Goal: Task Accomplishment & Management: Use online tool/utility

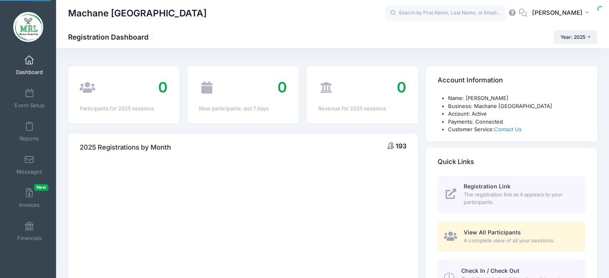
select select
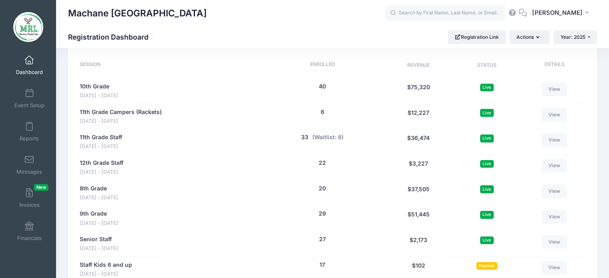
scroll to position [381, 0]
click at [34, 131] on link "Reports" at bounding box center [29, 132] width 38 height 28
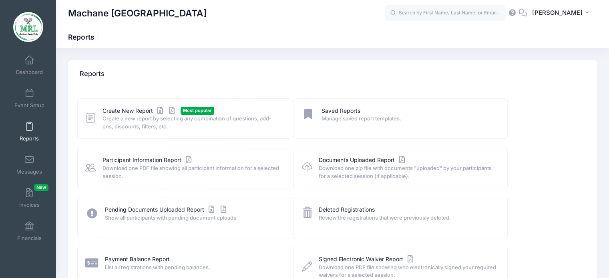
click at [131, 116] on span "Create a new report by selecting any combination of questions, add-ons, discoun…" at bounding box center [192, 123] width 178 height 16
click at [128, 109] on link "Create New Report" at bounding box center [140, 111] width 75 height 8
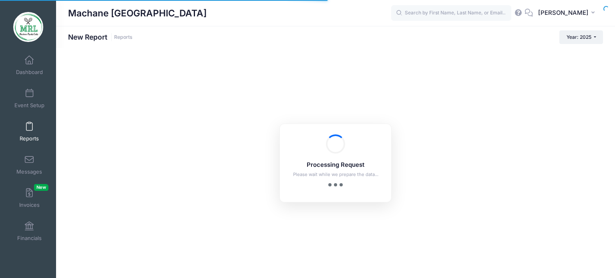
checkbox input "true"
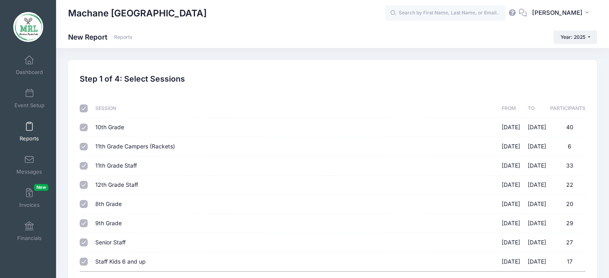
scroll to position [73, 0]
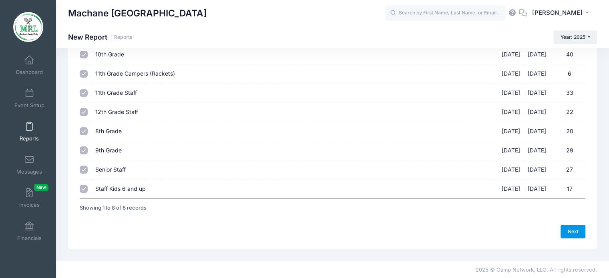
click at [569, 228] on link "Next" at bounding box center [573, 232] width 25 height 14
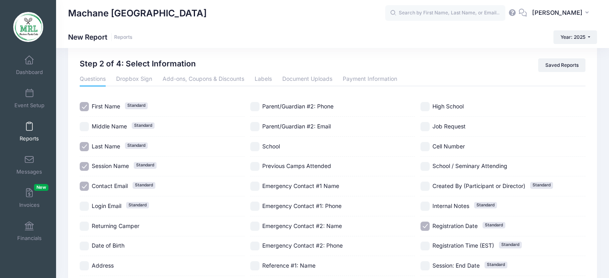
scroll to position [16, 0]
click at [90, 164] on label "Session Name Standard" at bounding box center [162, 166] width 165 height 9
checkbox input "false"
click at [100, 189] on span "Contact Email Standard" at bounding box center [110, 186] width 36 height 8
checkbox input "false"
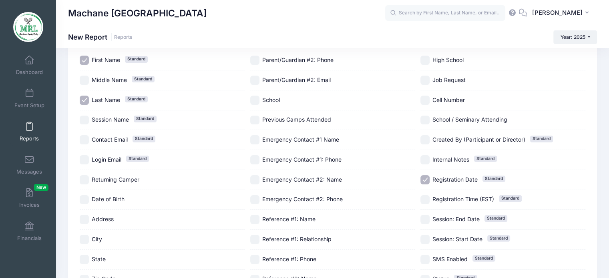
scroll to position [62, 0]
click at [100, 118] on span "Session Name" at bounding box center [110, 119] width 37 height 7
checkbox input "true"
click at [447, 177] on span "Registration Date" at bounding box center [455, 179] width 45 height 7
checkbox input "false"
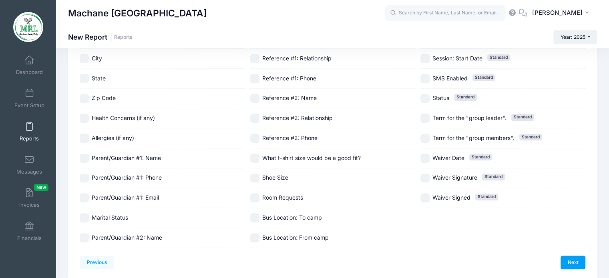
scroll to position [247, 0]
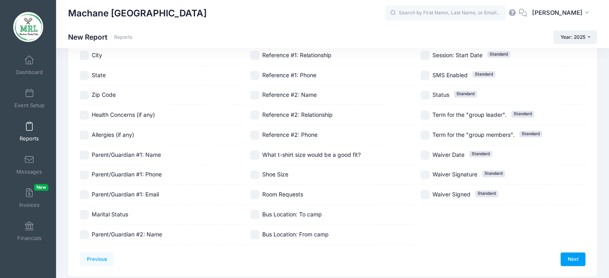
click at [312, 228] on div "Bus Location: From camp" at bounding box center [332, 235] width 165 height 20
checkbox input "true"
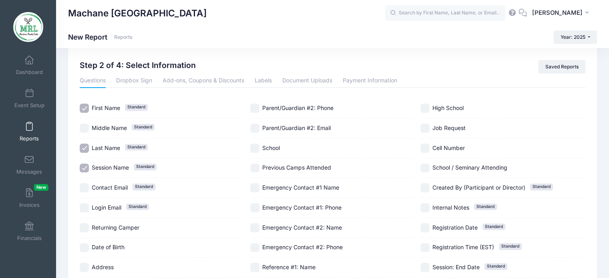
scroll to position [274, 0]
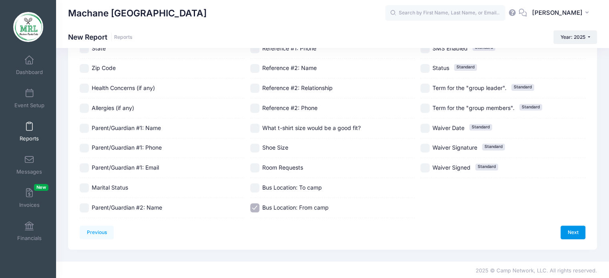
click at [579, 233] on link "Next" at bounding box center [573, 233] width 25 height 14
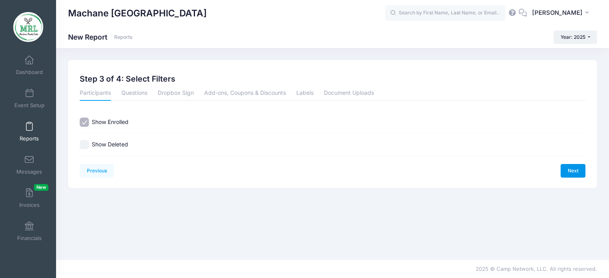
scroll to position [0, 0]
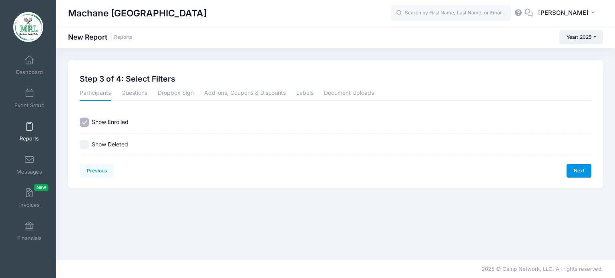
click at [573, 173] on link "Next" at bounding box center [579, 171] width 25 height 14
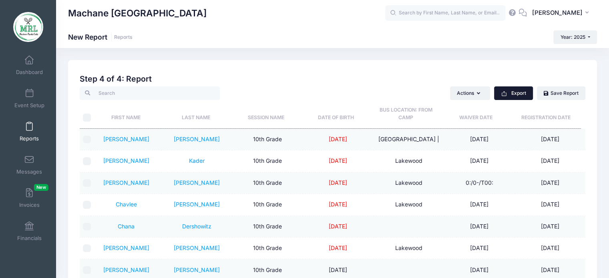
click at [500, 97] on button "Export" at bounding box center [513, 94] width 39 height 14
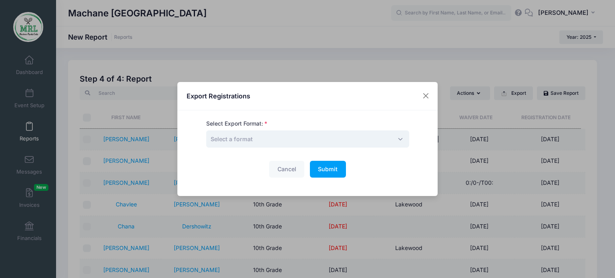
click at [307, 139] on span "Select a format" at bounding box center [307, 139] width 203 height 17
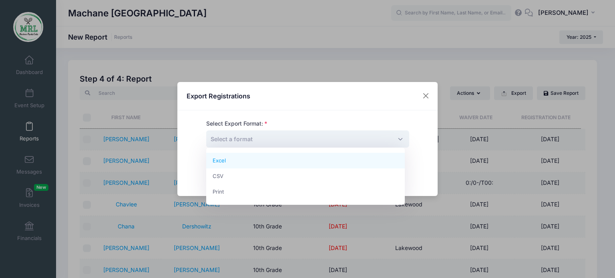
select select "excel"
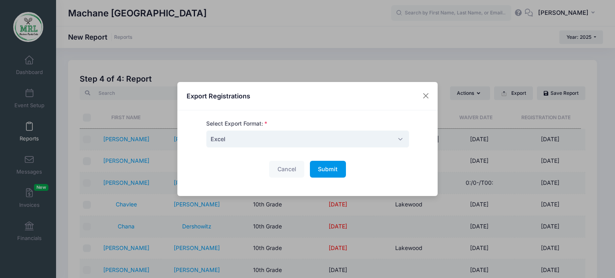
click at [330, 169] on span "Submit" at bounding box center [328, 169] width 20 height 7
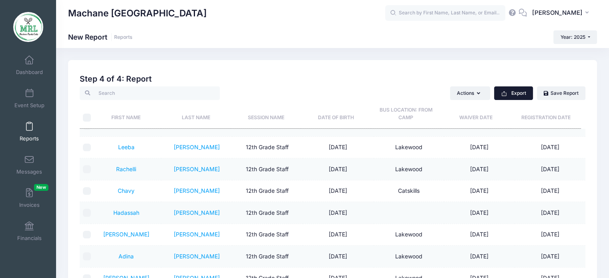
scroll to position [2041, 0]
